Goal: Information Seeking & Learning: Check status

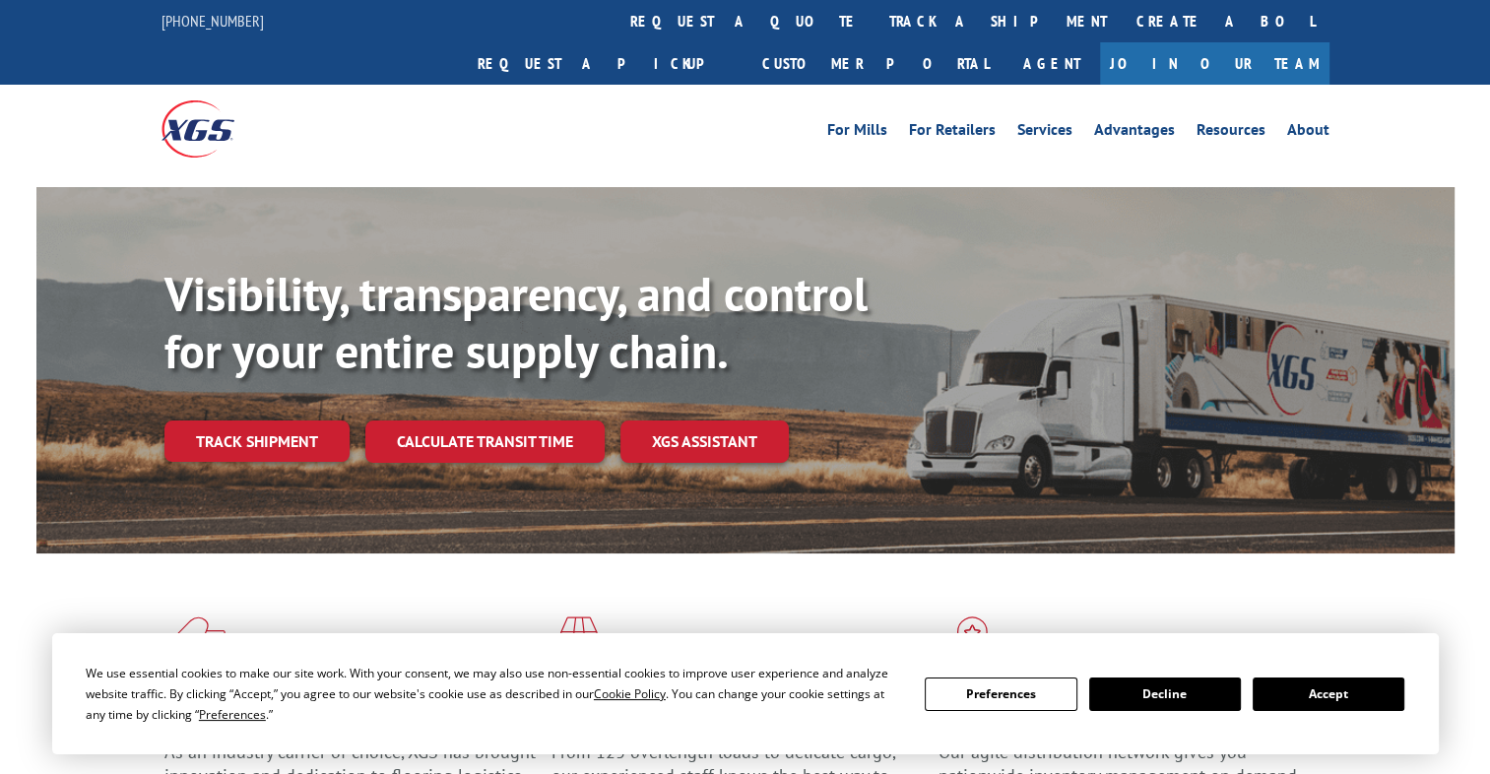
drag, startPoint x: 651, startPoint y: 19, endPoint x: 651, endPoint y: 39, distance: 20.7
click at [874, 19] on link "track a shipment" at bounding box center [997, 21] width 247 height 42
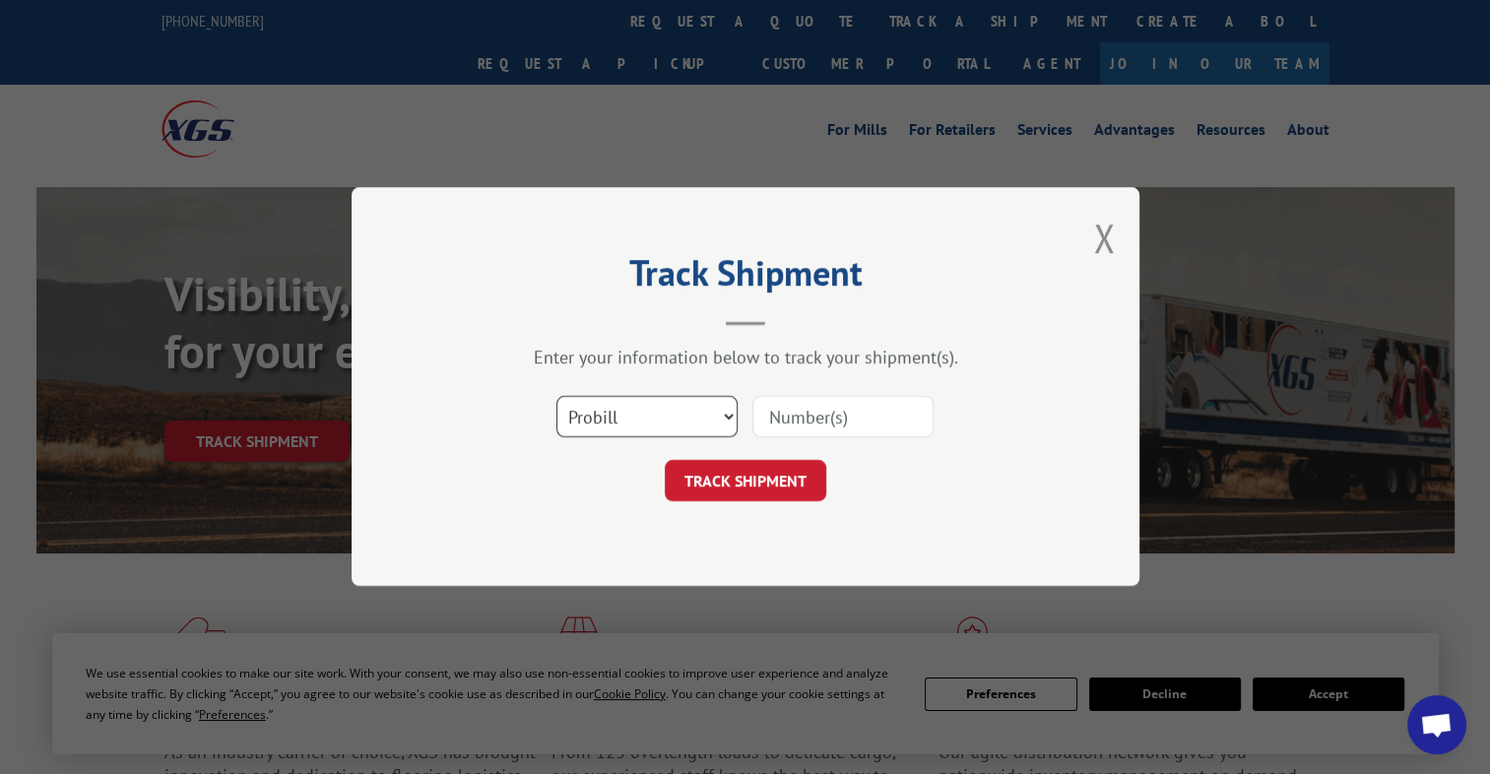
click at [626, 411] on select "Select category... Probill BOL PO" at bounding box center [646, 417] width 181 height 41
select select "bol"
click at [556, 397] on select "Select category... Probill BOL PO" at bounding box center [646, 417] width 181 height 41
paste input "3372629"
type input "3372629"
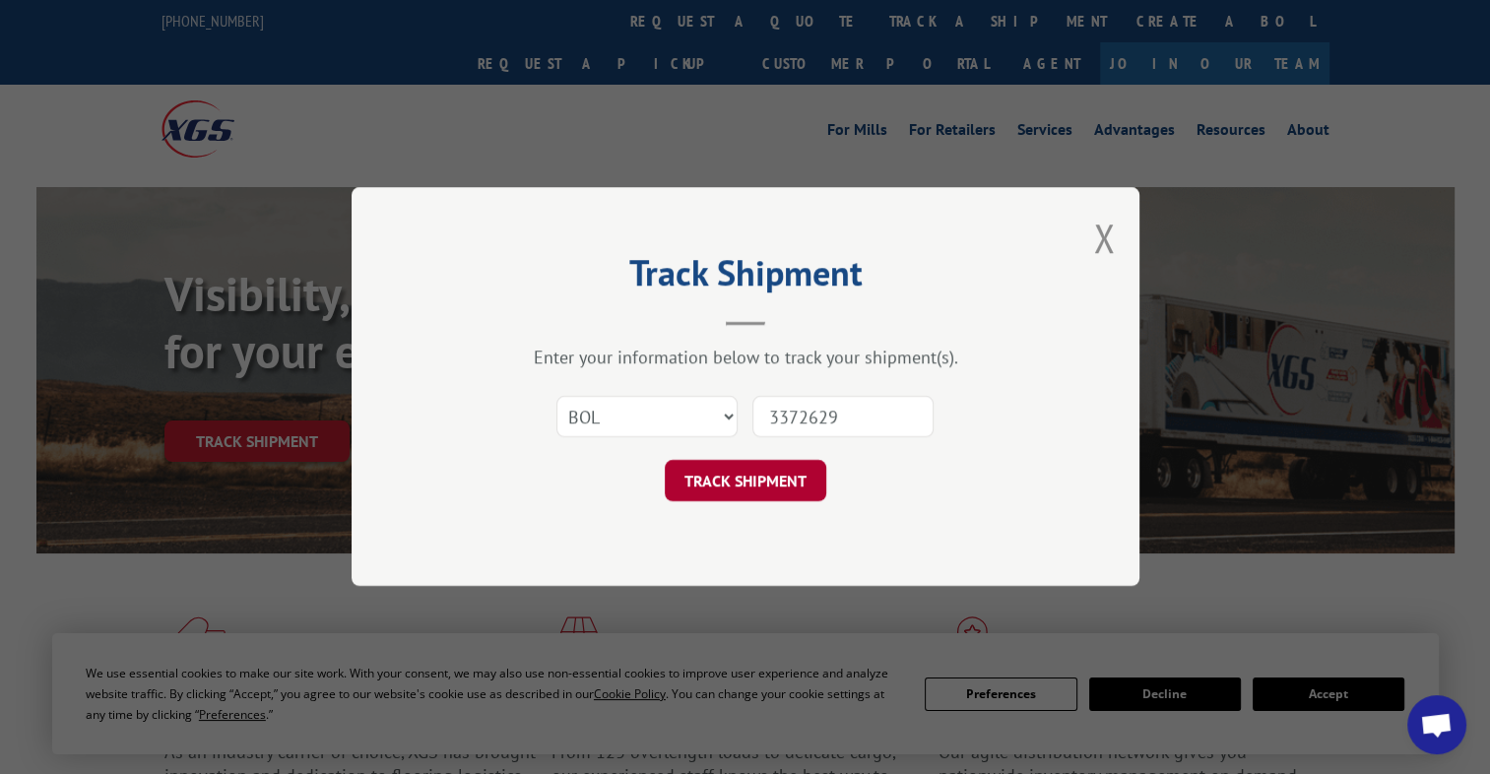
click at [803, 490] on button "TRACK SHIPMENT" at bounding box center [745, 481] width 161 height 41
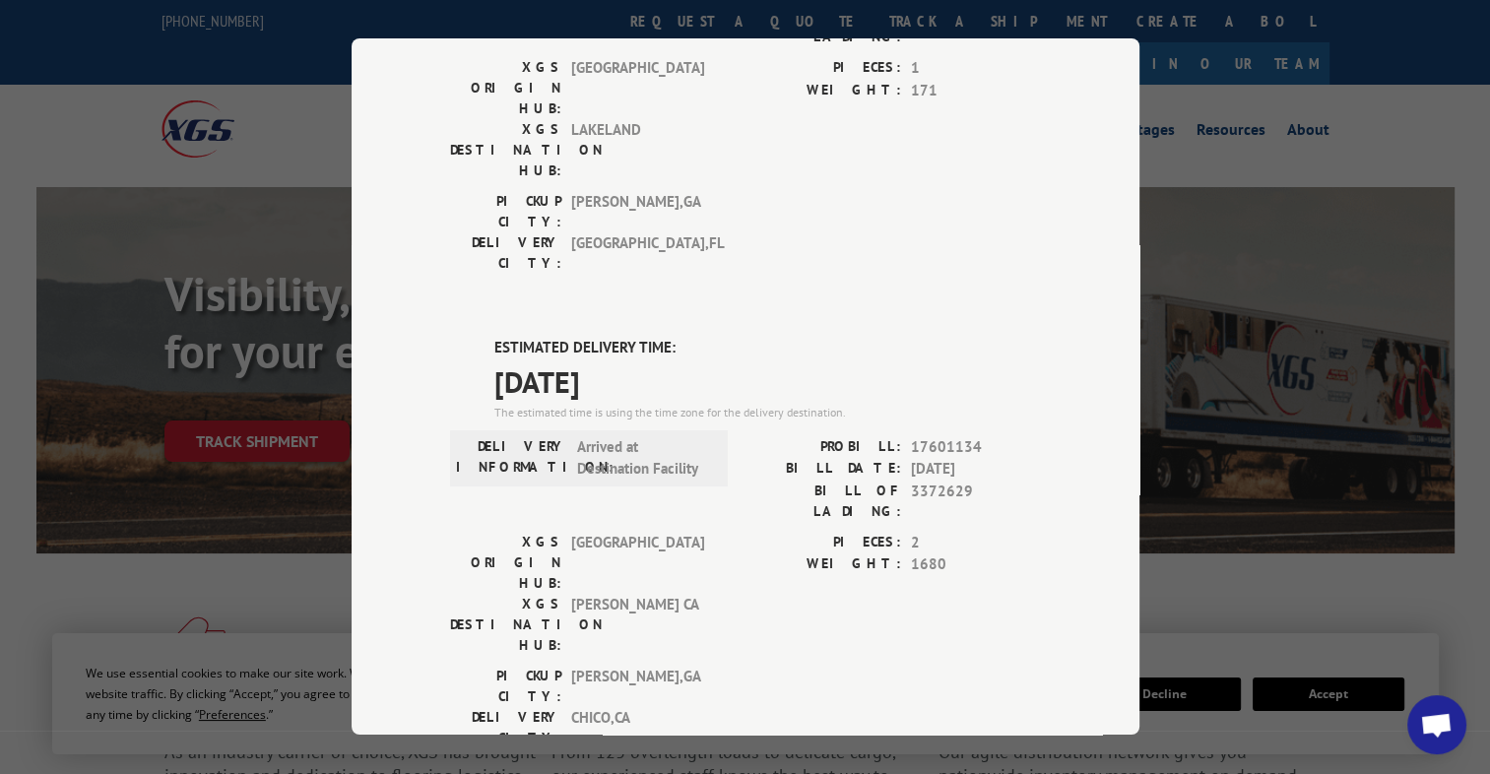
scroll to position [295, 0]
click at [1111, 72] on div "Track Shipment DELIVERED DELIVERY INFORMATION: [DATE] 08:57 am Ed PROBILL: 1224…" at bounding box center [745, 386] width 788 height 696
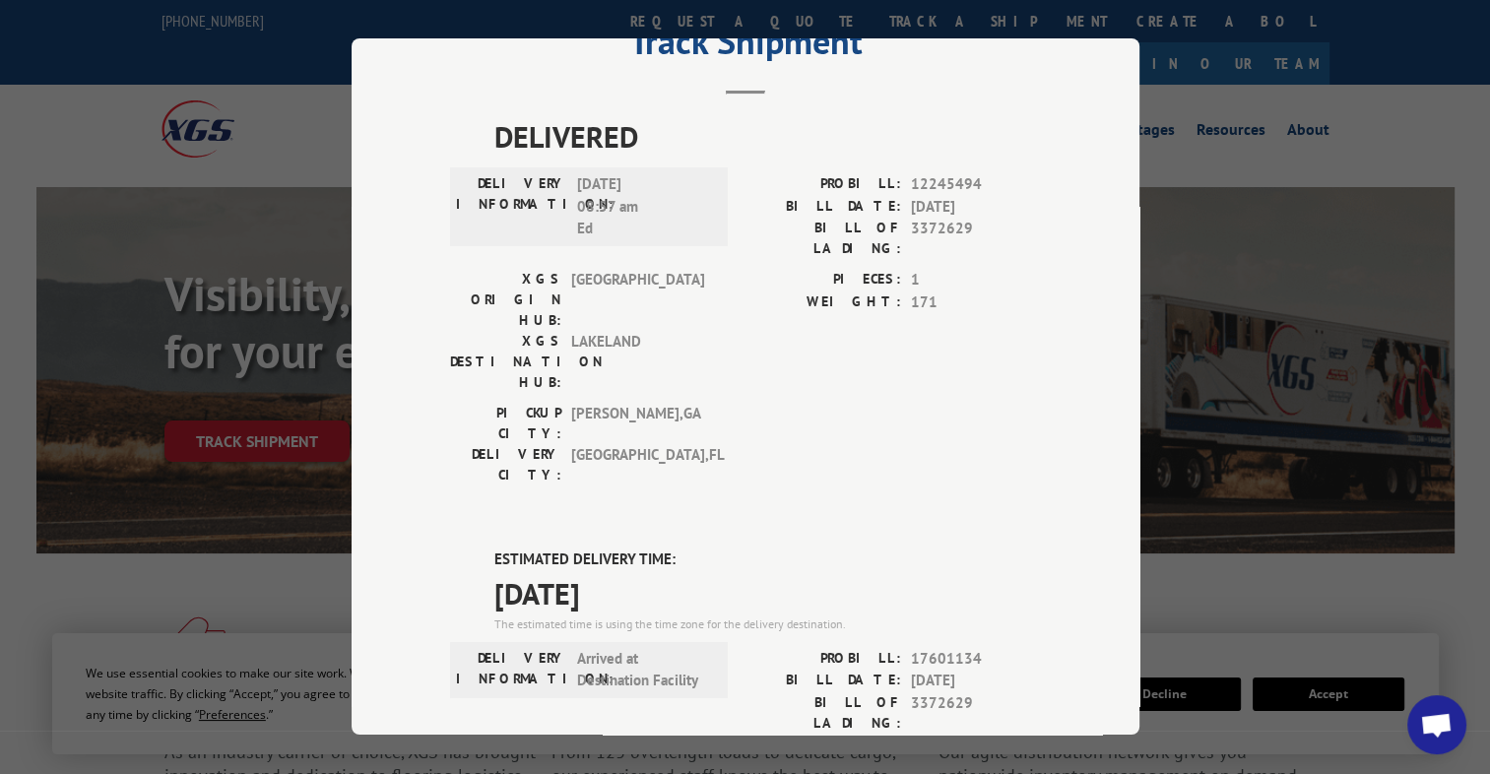
scroll to position [0, 0]
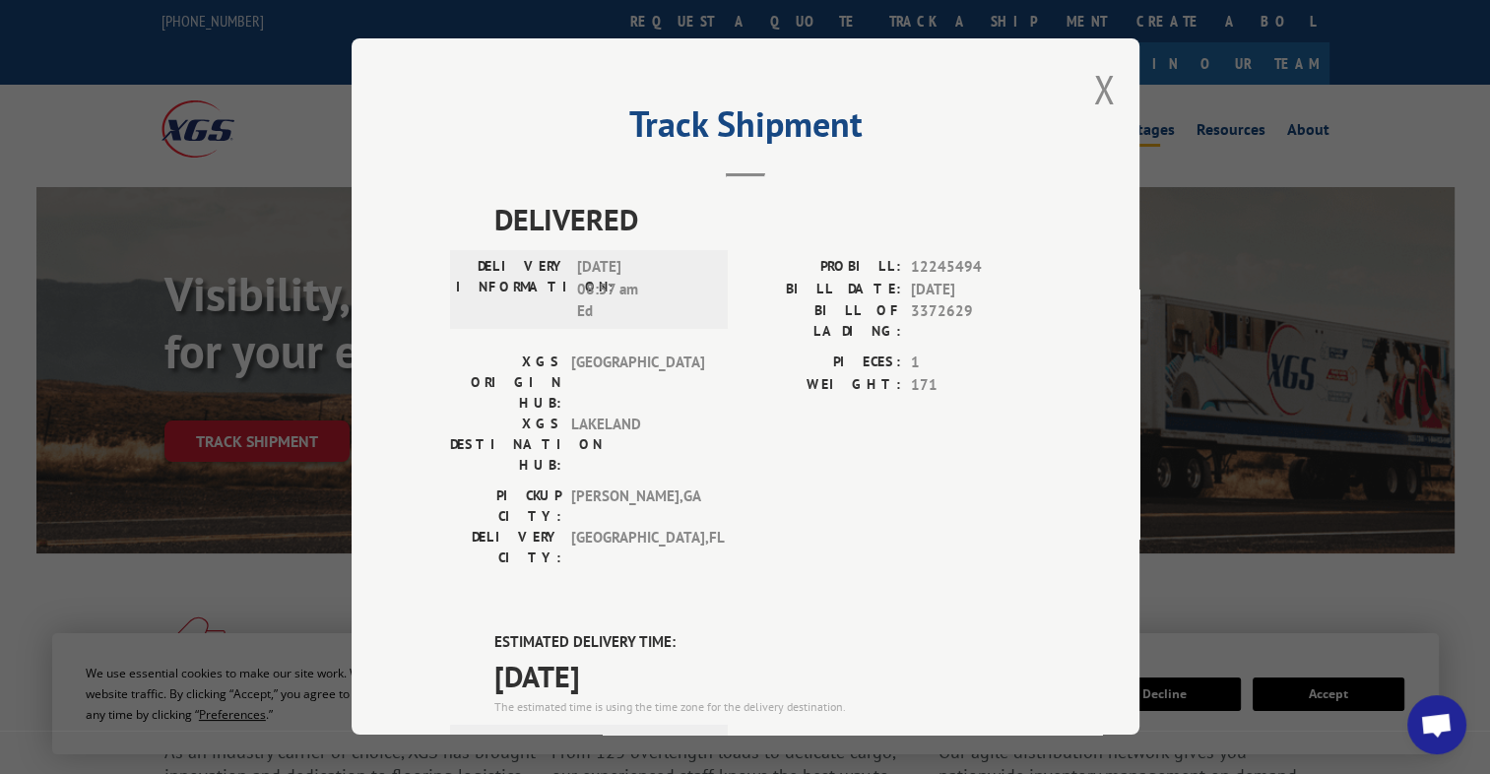
click at [1099, 88] on button "Close modal" at bounding box center [1104, 89] width 22 height 52
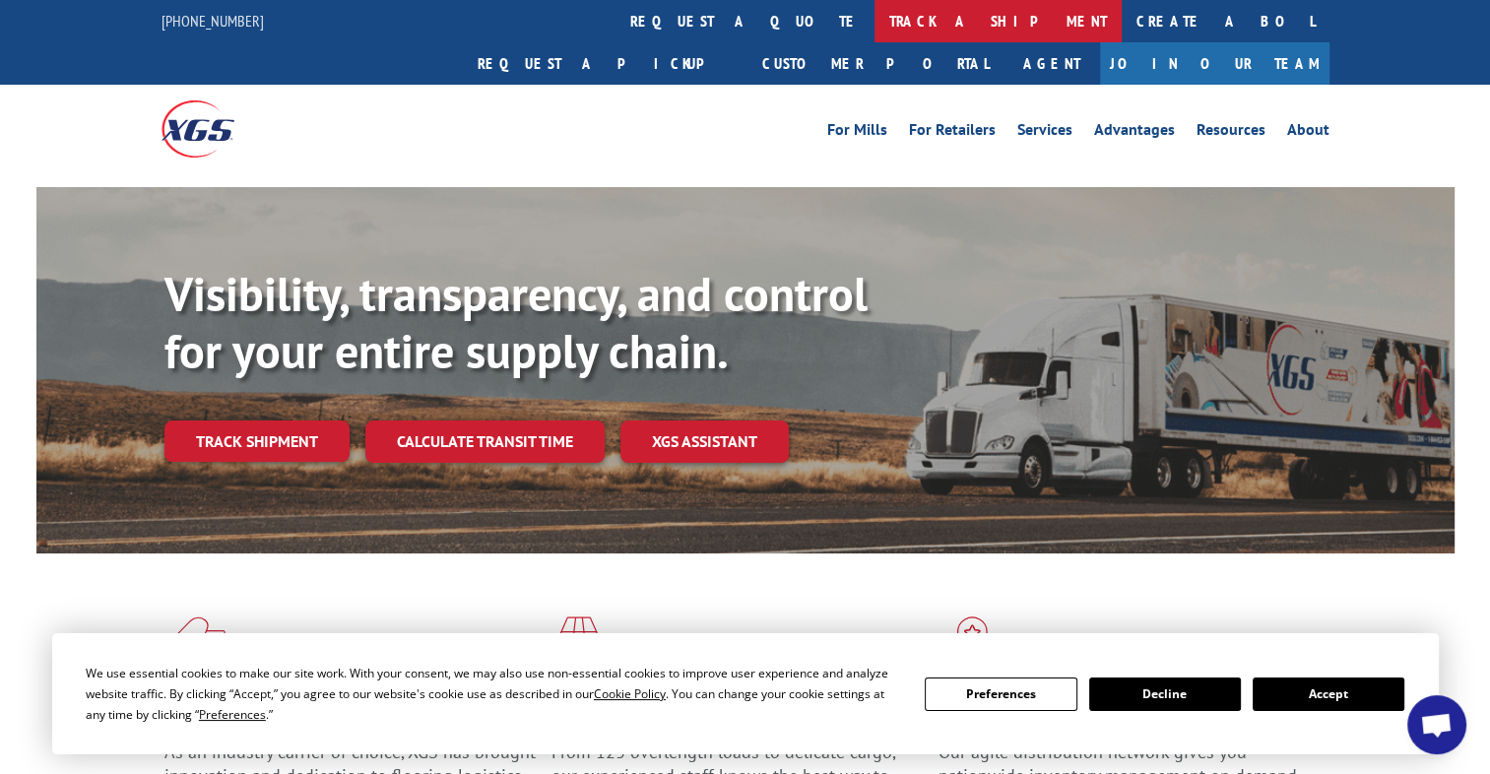
click at [874, 22] on link "track a shipment" at bounding box center [997, 21] width 247 height 42
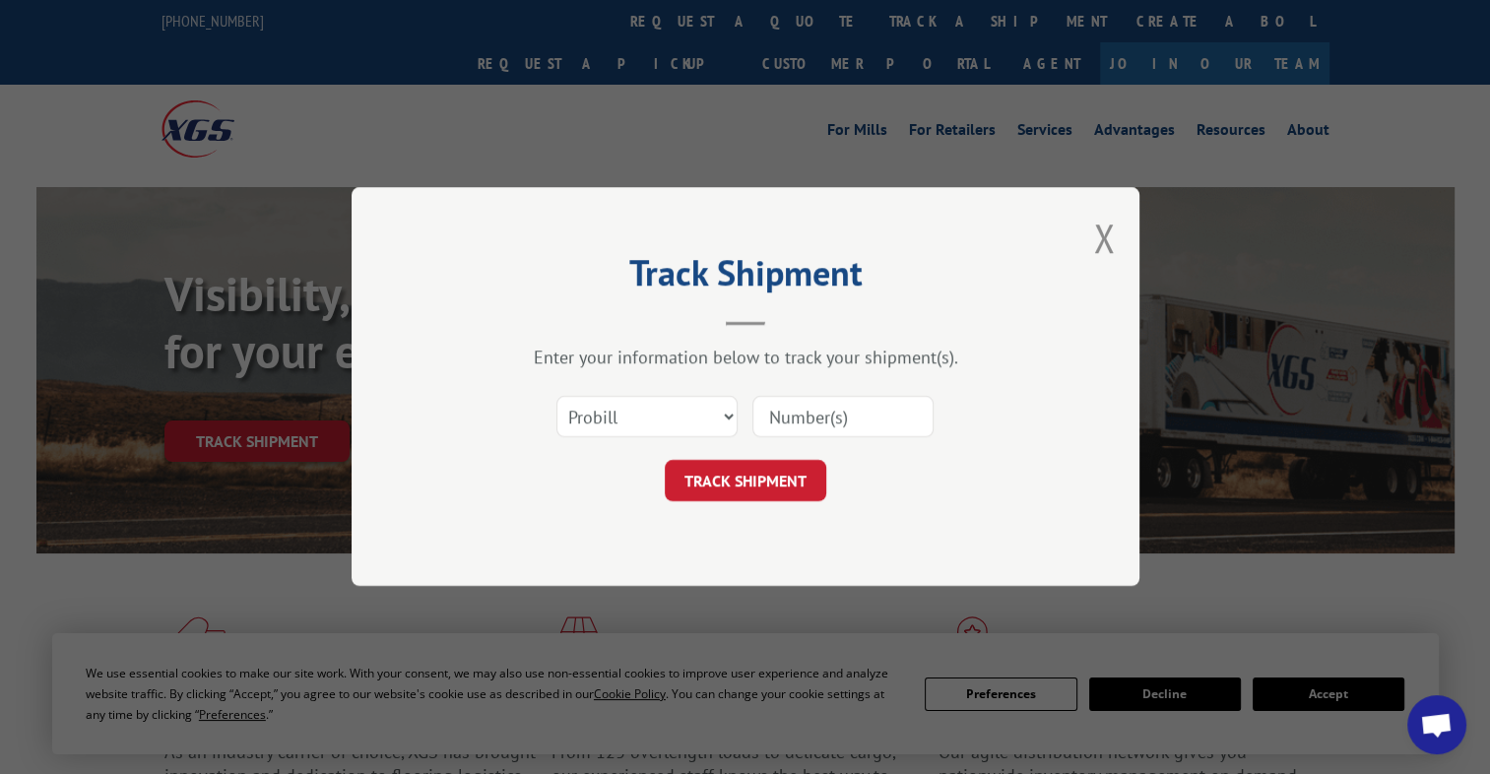
click at [619, 395] on div "Select category... Probill BOL PO" at bounding box center [646, 417] width 179 height 45
click at [618, 423] on select "Select category... Probill BOL PO" at bounding box center [646, 417] width 181 height 41
select select "bol"
click at [556, 397] on select "Select category... Probill BOL PO" at bounding box center [646, 417] width 181 height 41
paste input "3372629"
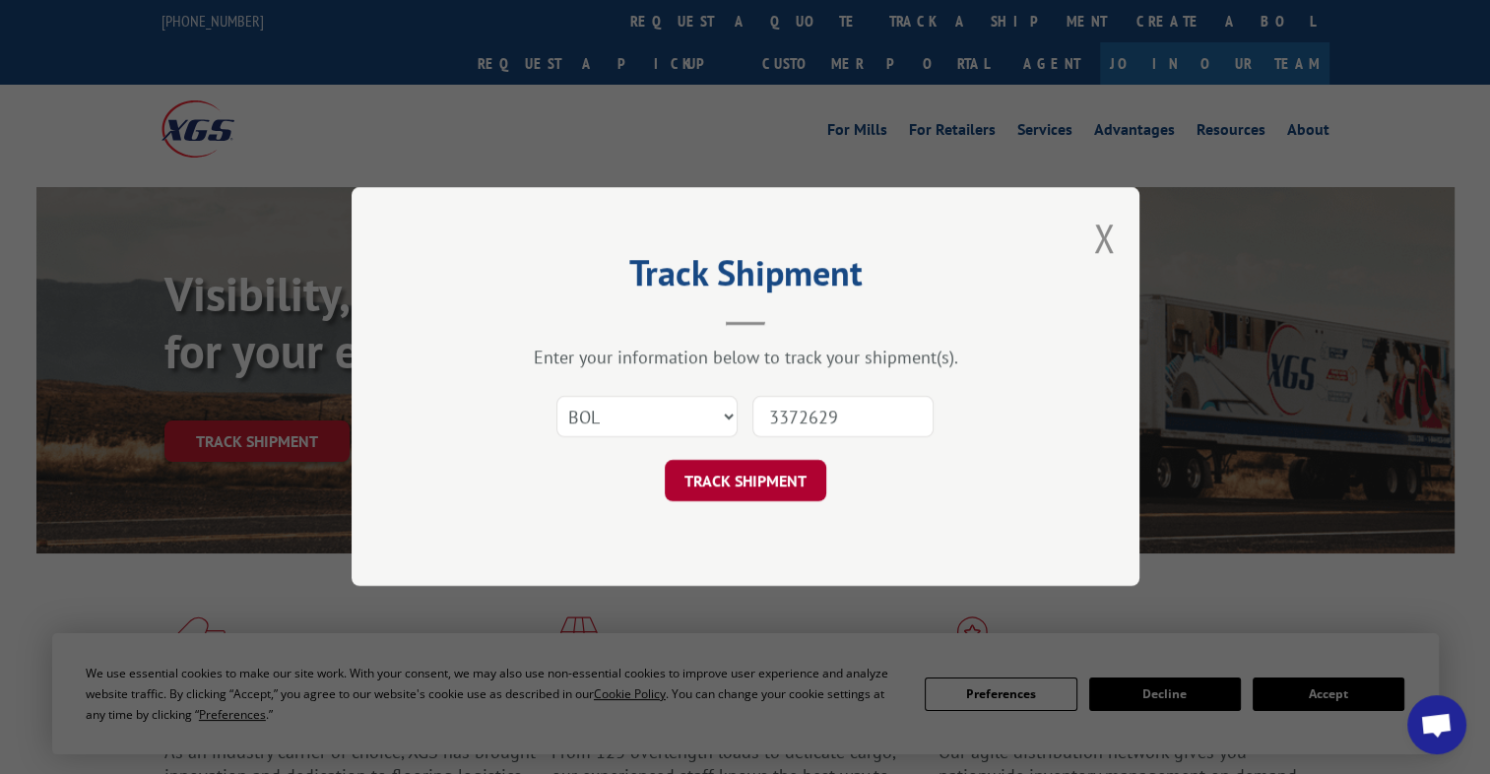
type input "3372629"
click at [779, 478] on button "TRACK SHIPMENT" at bounding box center [745, 481] width 161 height 41
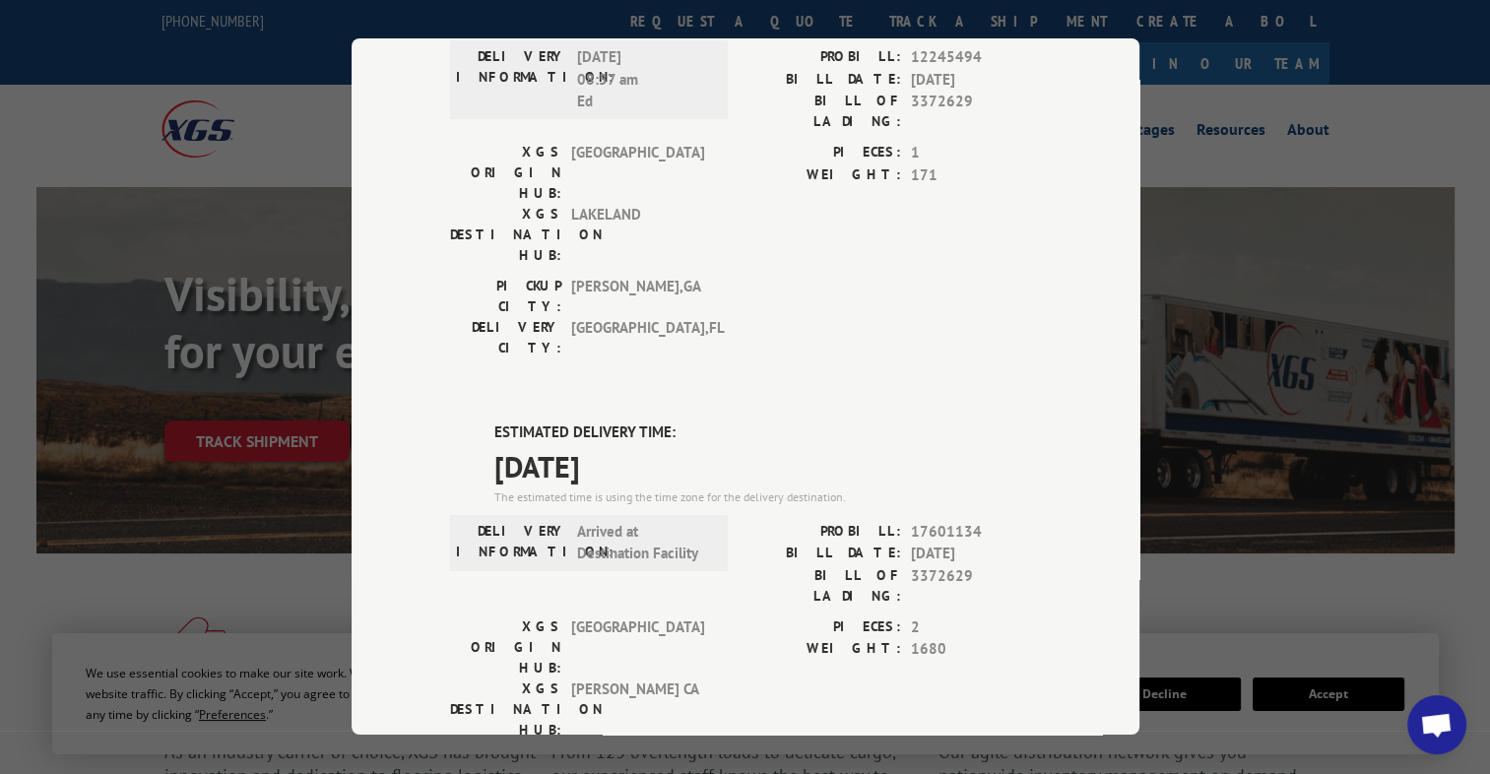
scroll to position [117, 0]
